Goal: Consume media (video, audio): Consume media (video, audio)

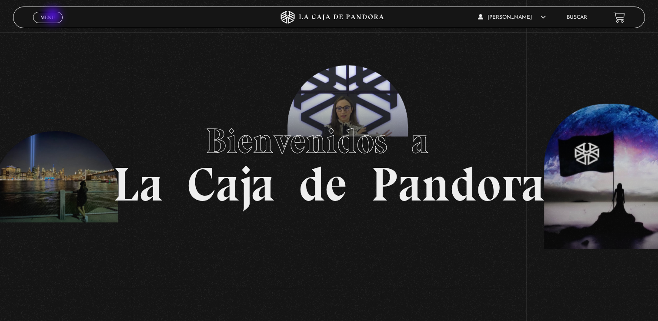
click at [53, 17] on span "Menu" at bounding box center [47, 17] width 14 height 5
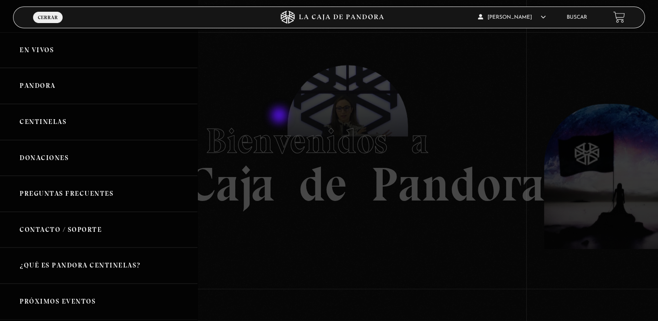
click at [280, 116] on div at bounding box center [329, 160] width 658 height 321
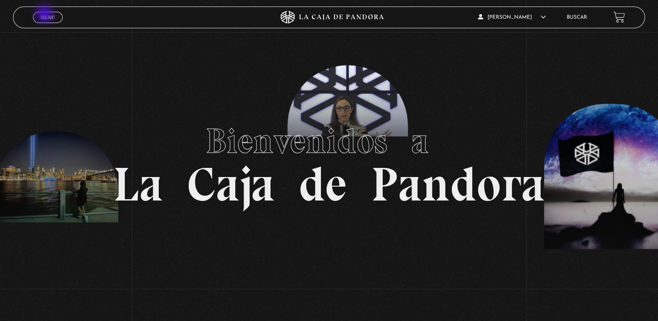
click at [45, 15] on span "Menu" at bounding box center [47, 17] width 14 height 5
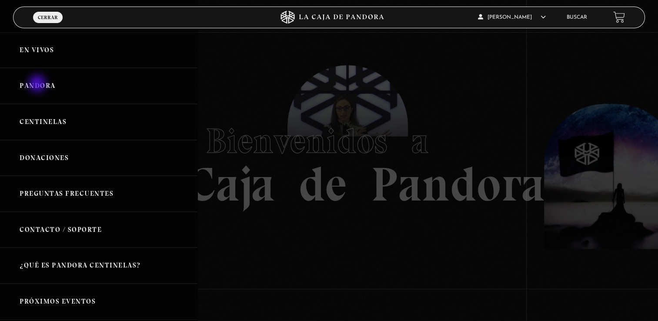
click at [38, 84] on link "Pandora" at bounding box center [98, 86] width 197 height 36
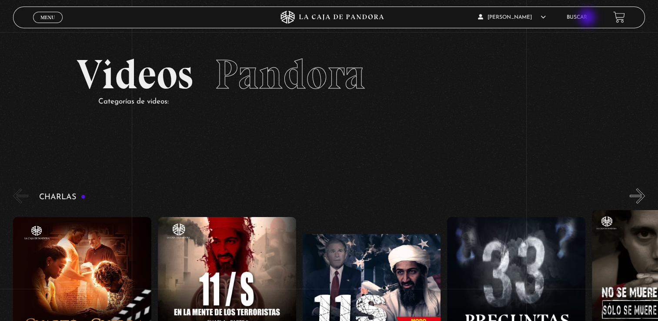
click at [587, 18] on link "Buscar" at bounding box center [576, 17] width 20 height 5
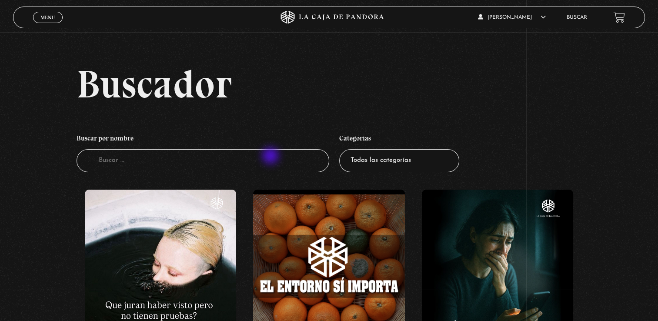
click at [271, 156] on input "Buscador" at bounding box center [203, 160] width 253 height 23
type input "3I"
click at [271, 156] on input "3" at bounding box center [203, 160] width 253 height 23
type input "3ia"
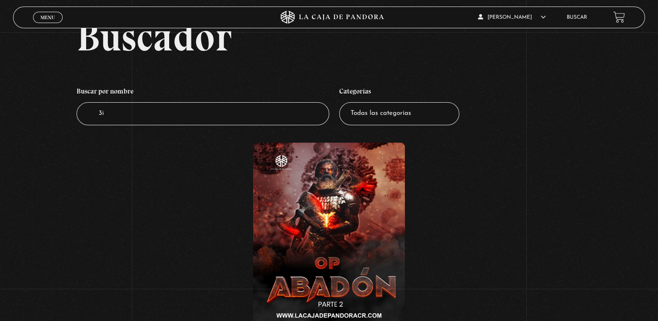
scroll to position [43, 0]
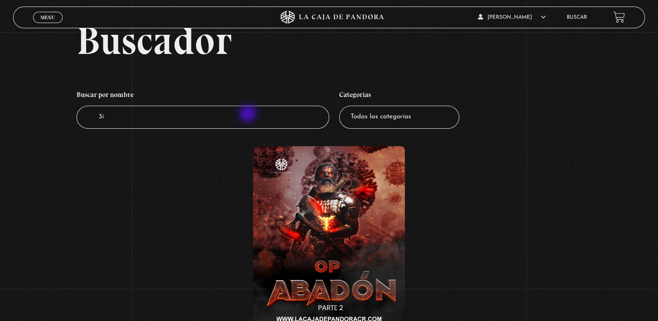
drag, startPoint x: 250, startPoint y: 131, endPoint x: 248, endPoint y: 115, distance: 16.6
click at [248, 115] on li "Buscar por nombre Buscador 3i" at bounding box center [203, 107] width 253 height 51
click at [248, 115] on input "3i" at bounding box center [203, 117] width 253 height 23
type input "3Iatl"
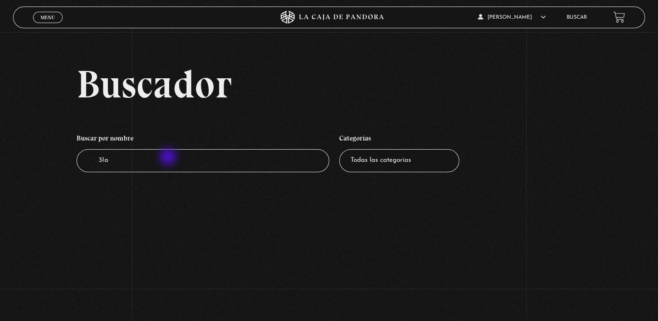
click at [169, 157] on input "3Ia" at bounding box center [203, 160] width 253 height 23
type input "3"
type input "atlas"
click at [52, 16] on span "Menu" at bounding box center [47, 17] width 14 height 5
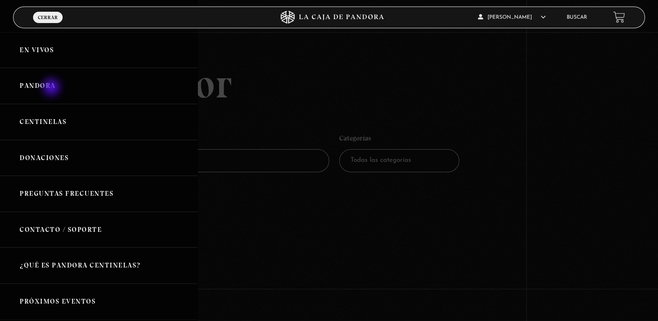
click at [52, 88] on link "Pandora" at bounding box center [98, 86] width 197 height 36
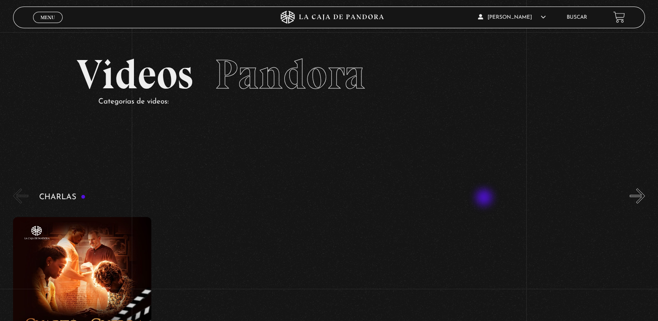
scroll to position [87, 0]
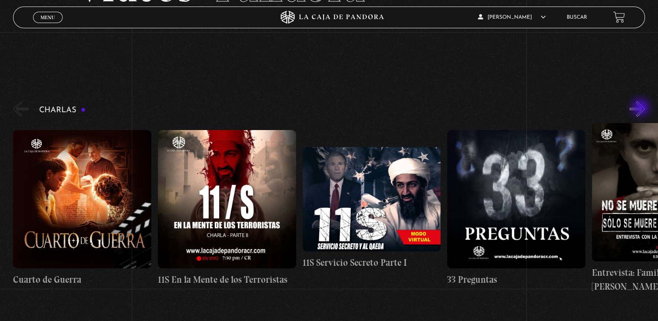
click at [641, 108] on button "»" at bounding box center [636, 108] width 15 height 15
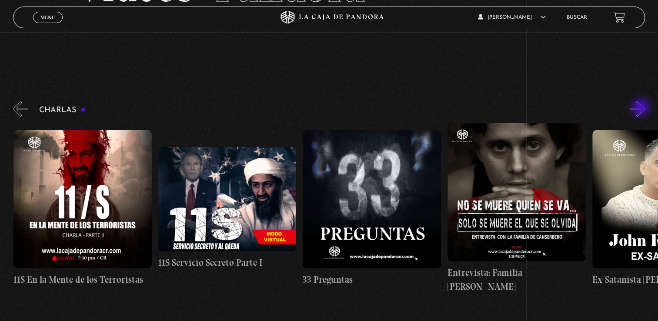
click at [641, 108] on button "»" at bounding box center [636, 108] width 15 height 15
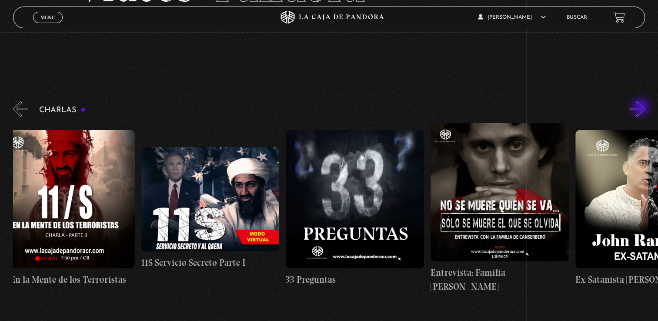
click at [641, 108] on button "»" at bounding box center [636, 108] width 15 height 15
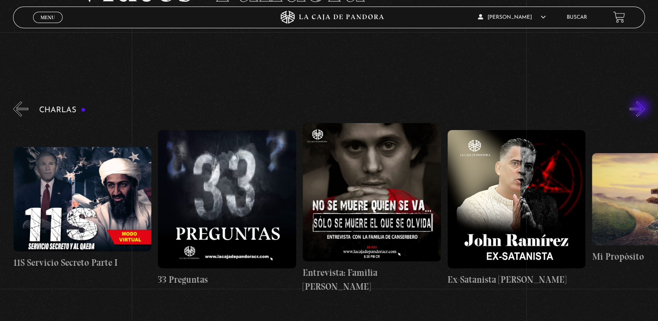
click at [641, 108] on button "»" at bounding box center [636, 108] width 15 height 15
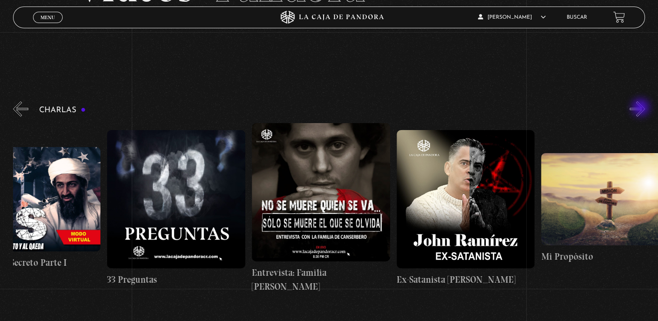
click at [641, 108] on button "»" at bounding box center [636, 108] width 15 height 15
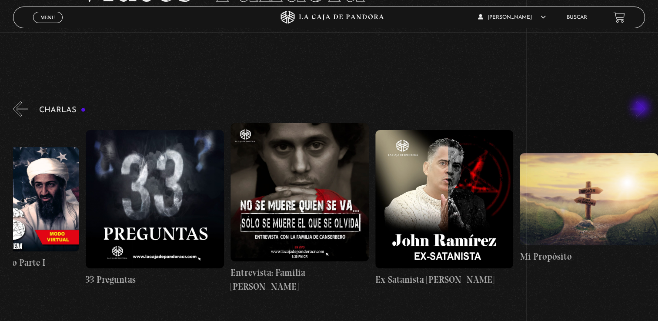
click at [641, 108] on button "»" at bounding box center [636, 108] width 15 height 15
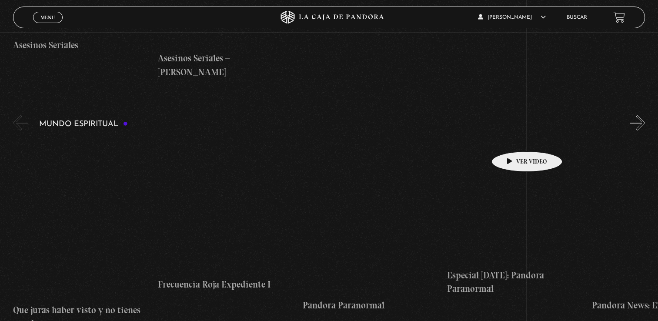
scroll to position [3035, 0]
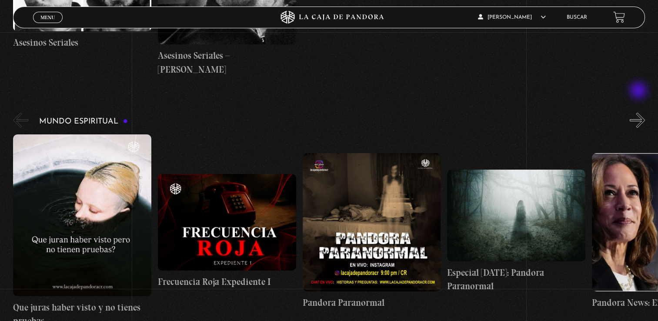
click at [639, 113] on button "»" at bounding box center [636, 120] width 15 height 15
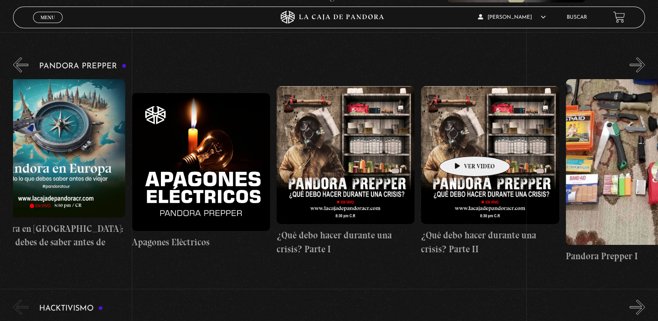
scroll to position [2406, 0]
click at [645, 58] on button "»" at bounding box center [636, 65] width 15 height 15
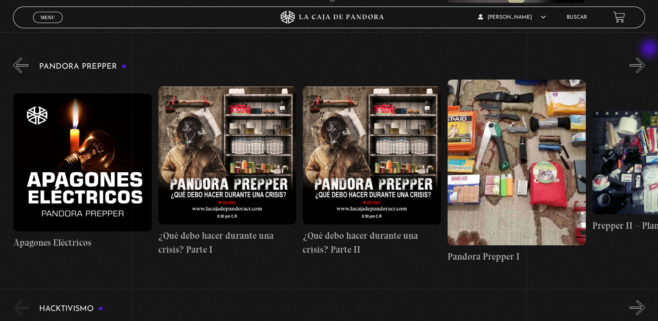
scroll to position [0, 144]
click at [224, 156] on figure at bounding box center [227, 156] width 138 height 138
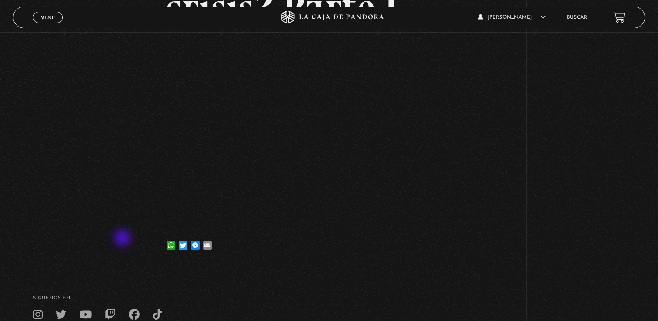
scroll to position [174, 0]
